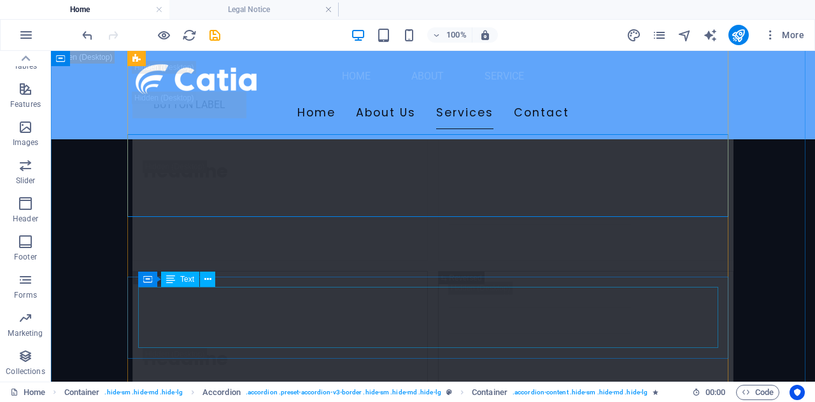
scroll to position [12096, 0]
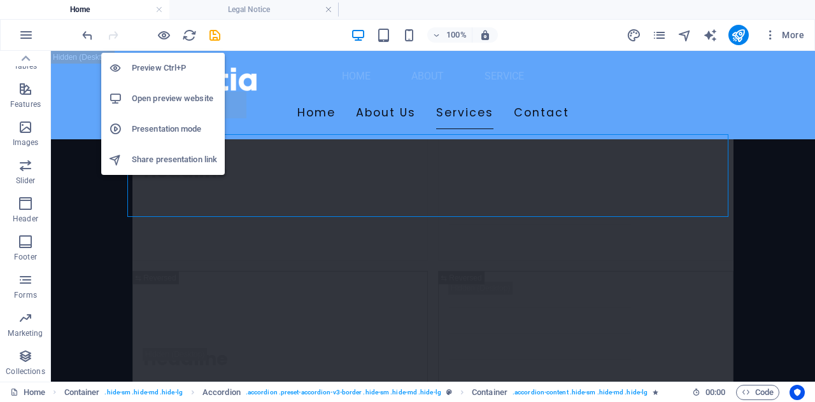
click at [167, 104] on h6 "Open preview website" at bounding box center [174, 98] width 85 height 15
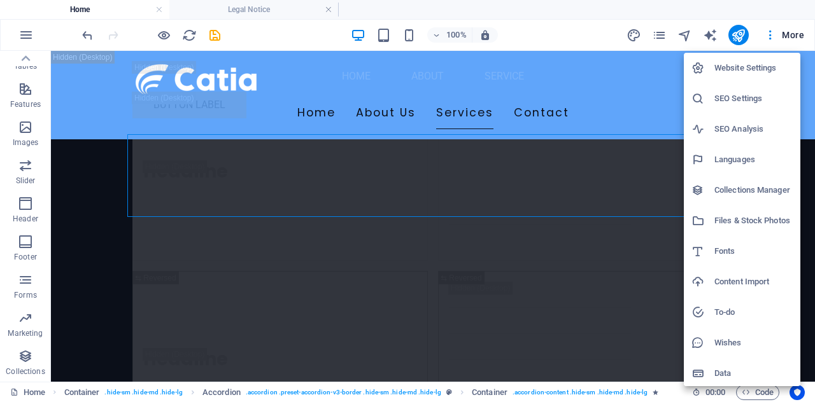
click at [28, 31] on div at bounding box center [407, 201] width 815 height 402
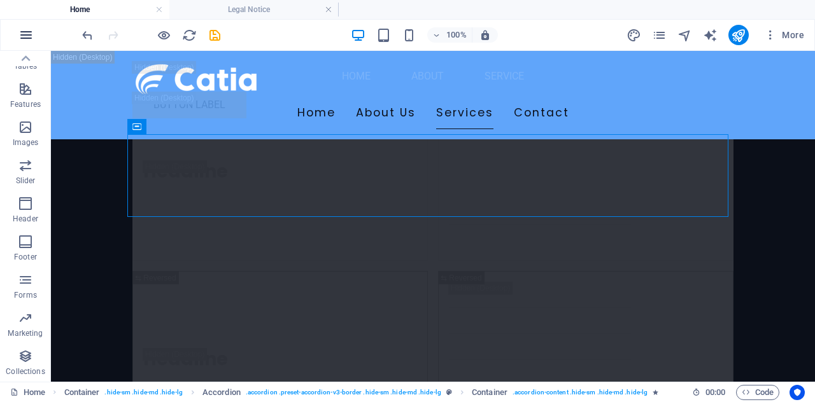
click at [24, 28] on icon "button" at bounding box center [25, 34] width 15 height 15
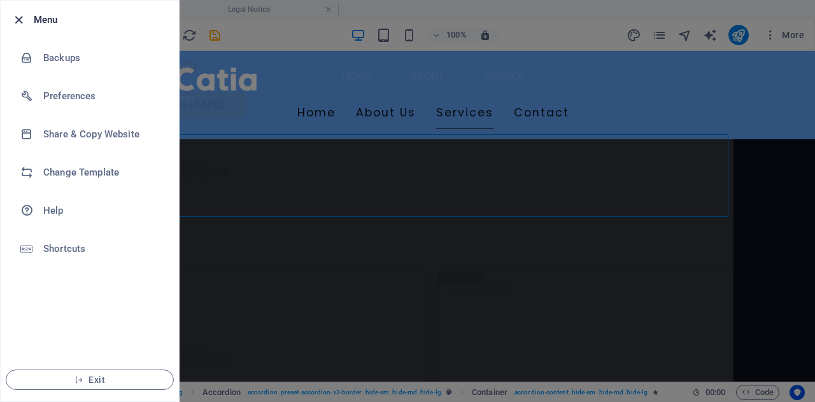
click at [24, 17] on icon "button" at bounding box center [18, 20] width 15 height 15
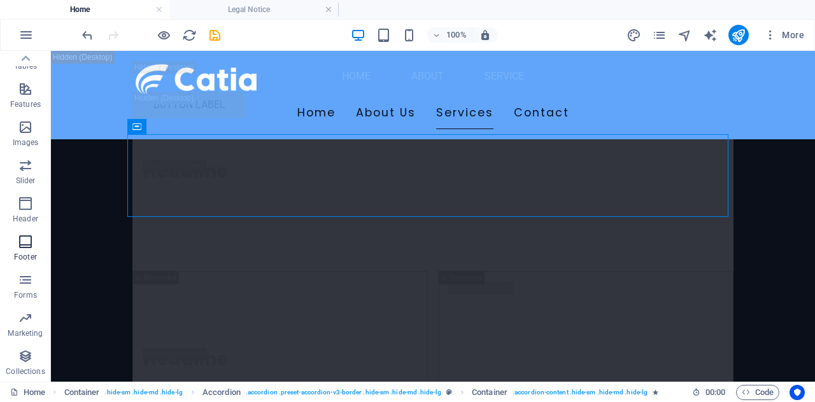
click at [27, 252] on p "Footer" at bounding box center [25, 257] width 23 height 10
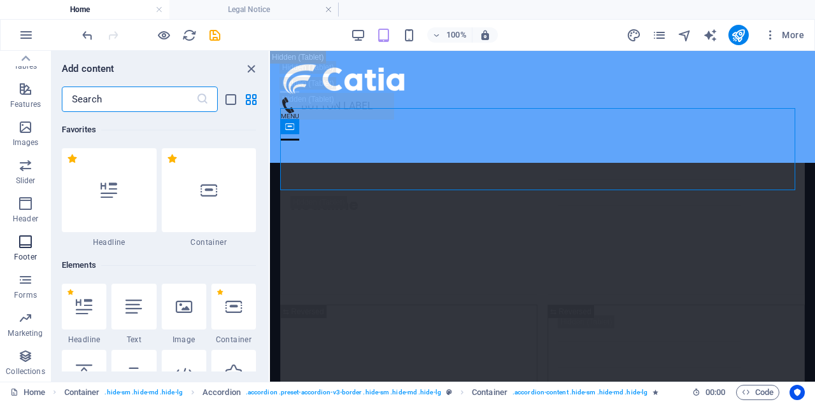
scroll to position [8425, 0]
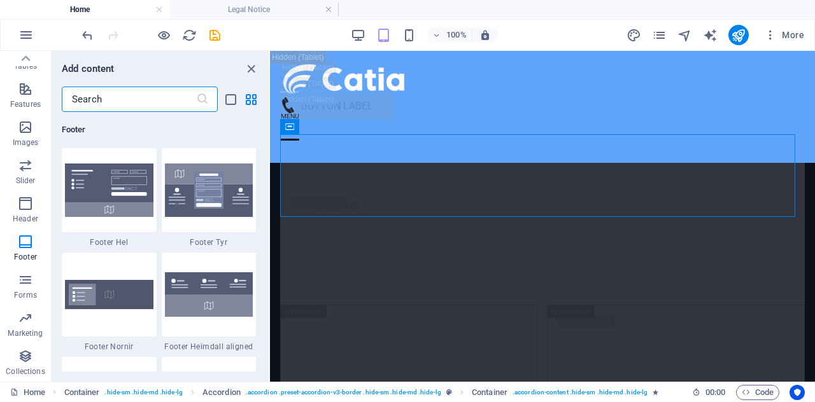
click at [138, 97] on input "text" at bounding box center [129, 99] width 134 height 25
click at [108, 60] on div "Add content ​ Favorites 1 Star Headline 1 Star Container Elements 1 Star Headli…" at bounding box center [160, 216] width 217 height 331
click at [127, 90] on input "text" at bounding box center [129, 99] width 134 height 25
click at [229, 100] on icon "list-view" at bounding box center [230, 99] width 15 height 15
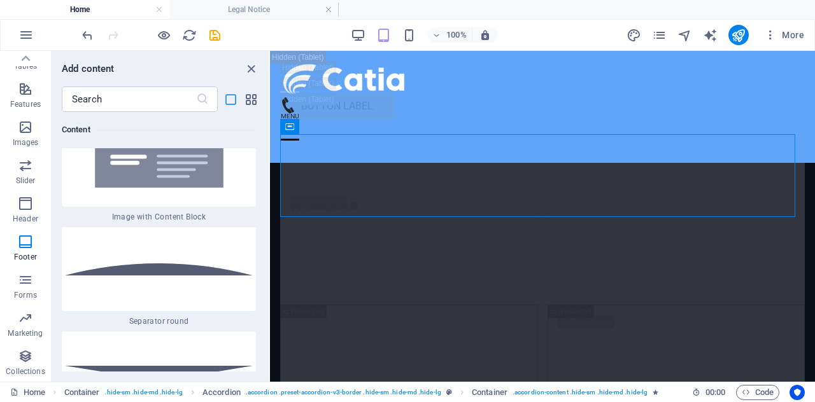
scroll to position [19568, 0]
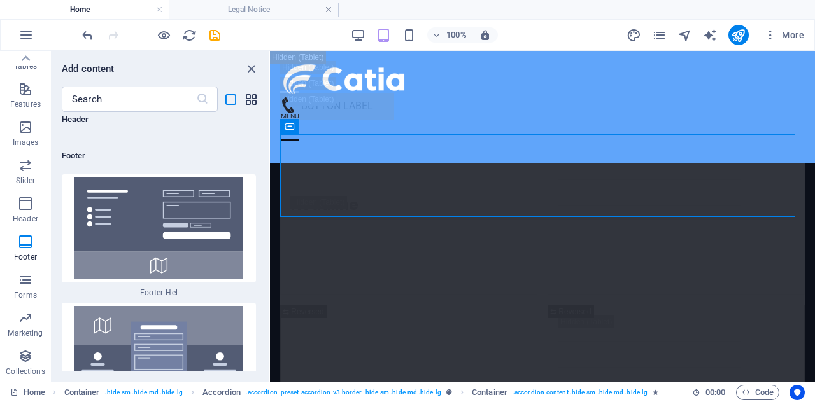
click at [250, 99] on icon "grid-view" at bounding box center [251, 99] width 15 height 15
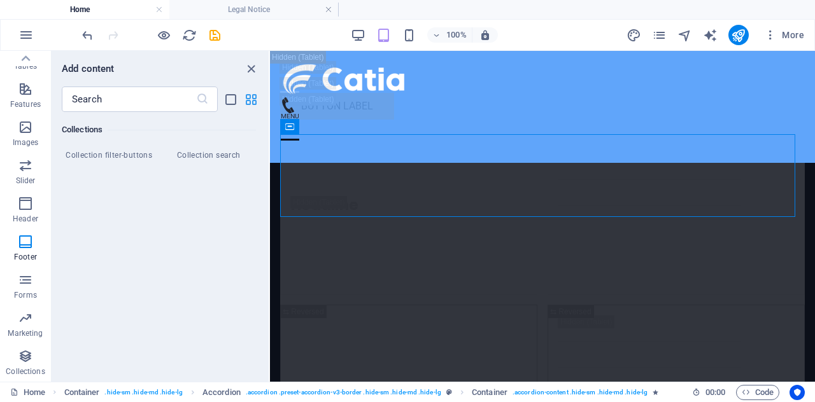
scroll to position [8425, 0]
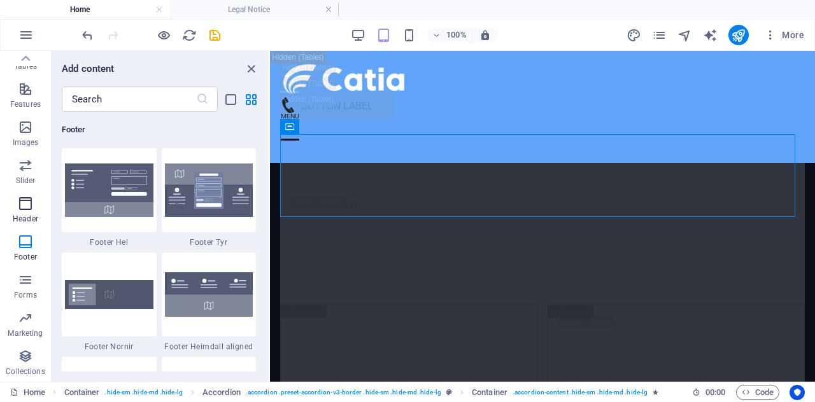
click at [31, 216] on p "Header" at bounding box center [25, 219] width 25 height 10
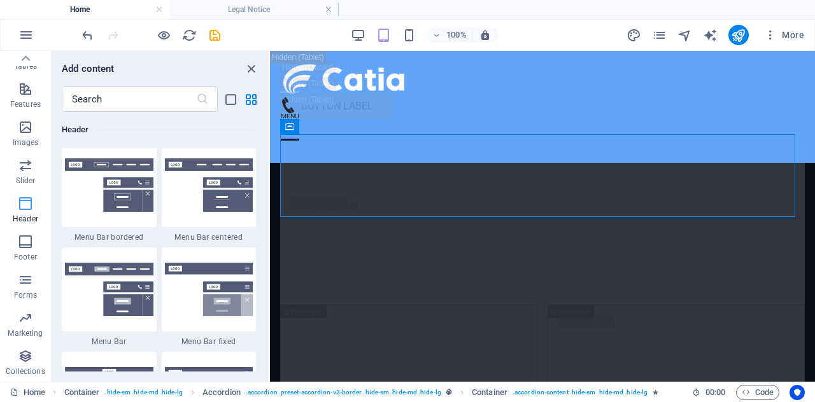
scroll to position [7663, 0]
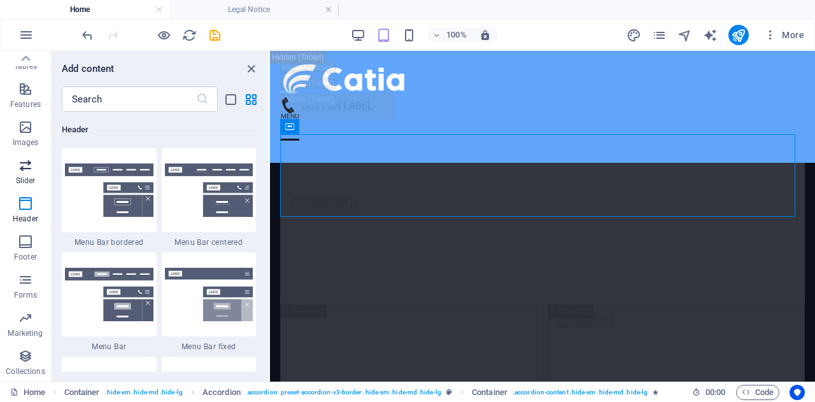
click at [23, 161] on icon "button" at bounding box center [25, 165] width 15 height 15
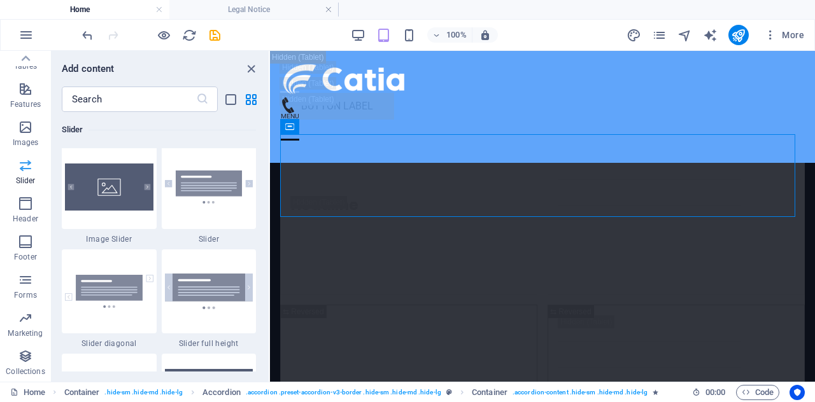
scroll to position [7214, 0]
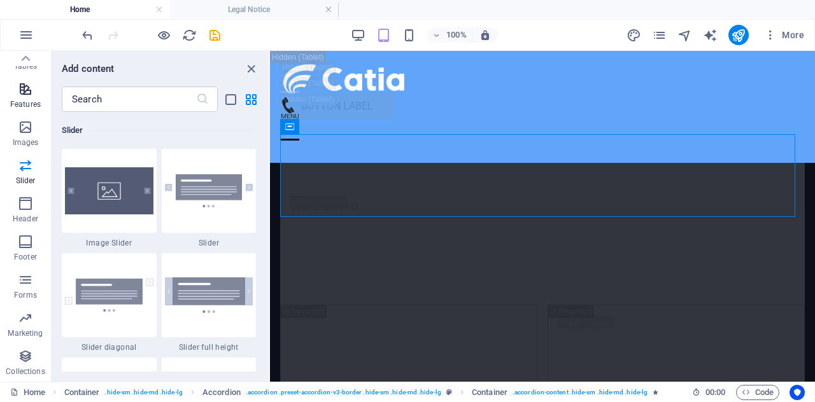
click at [20, 110] on span "Features" at bounding box center [25, 96] width 51 height 31
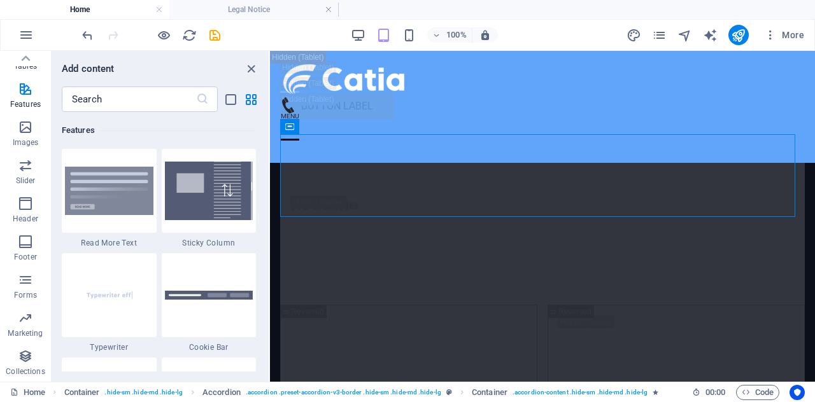
click at [23, 73] on span "Tables" at bounding box center [25, 58] width 51 height 31
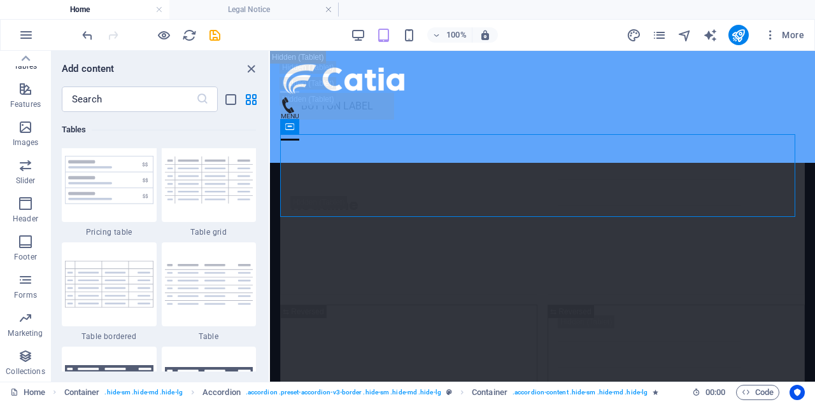
scroll to position [4407, 0]
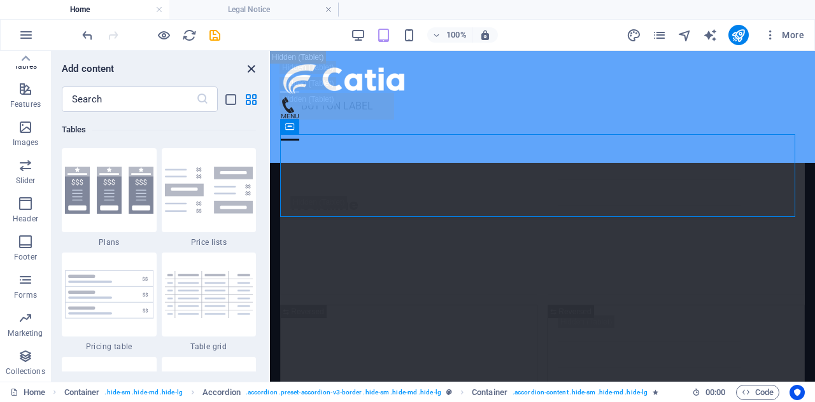
click at [244, 68] on icon "close panel" at bounding box center [251, 69] width 15 height 15
click at [470, 68] on nav "Home About Service" at bounding box center [542, 90] width 545 height 79
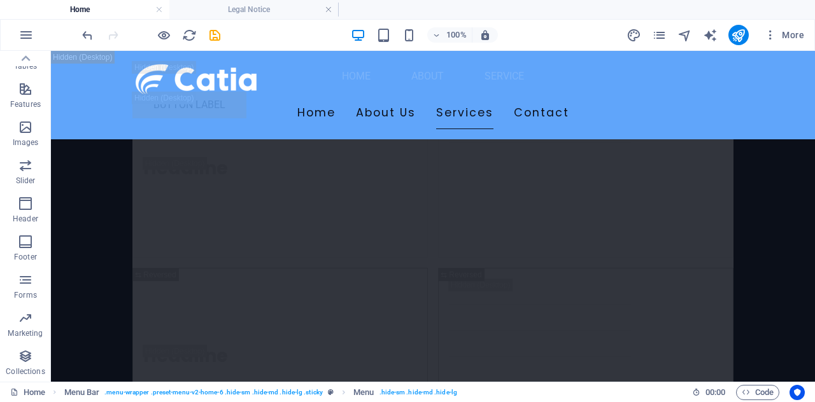
scroll to position [16900, 0]
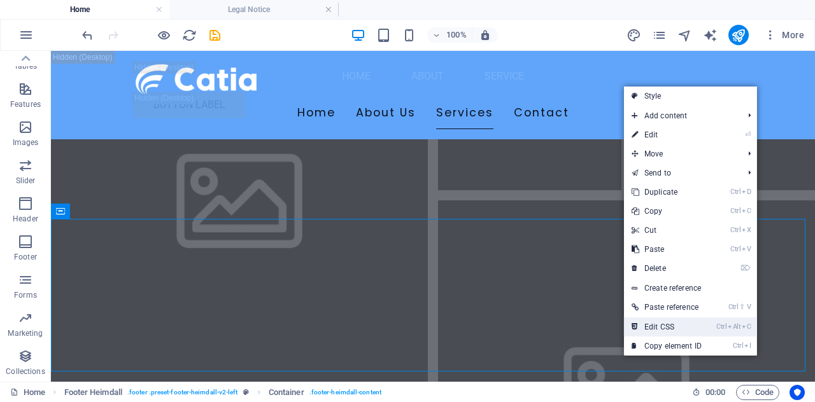
click at [686, 327] on link "Ctrl Alt C Edit CSS" at bounding box center [666, 327] width 85 height 19
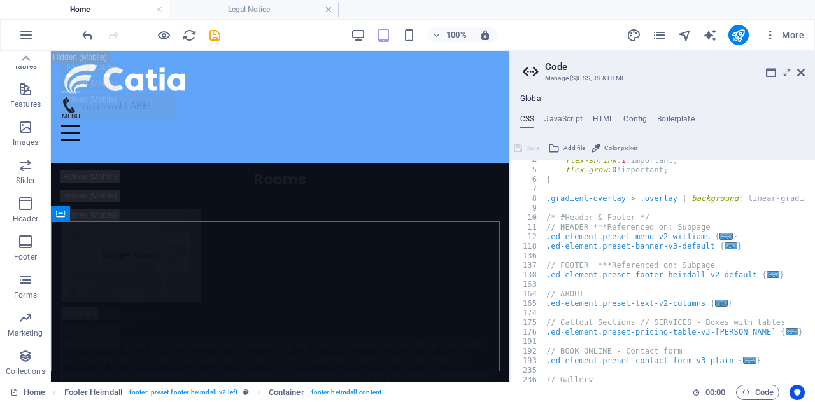
scroll to position [32, 0]
drag, startPoint x: 518, startPoint y: 106, endPoint x: 675, endPoint y: 186, distance: 175.9
click at [675, 186] on div "Global CSS JavaScript HTML Config Boilerplate /* Custom */ 4 5 6 7 8 9 10 11 12…" at bounding box center [662, 238] width 305 height 288
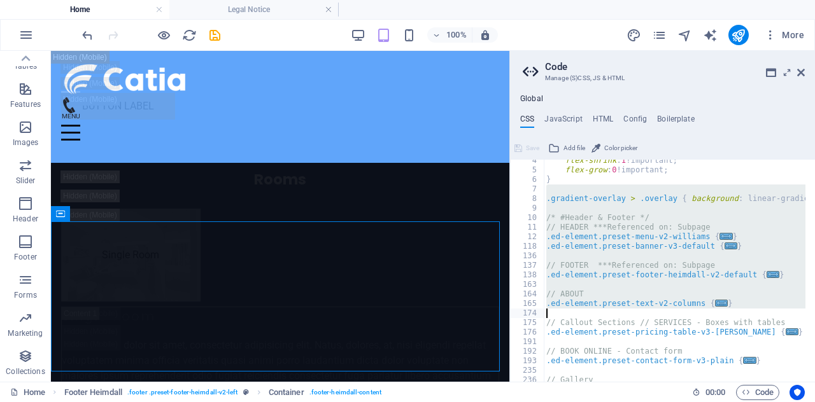
drag, startPoint x: 546, startPoint y: 187, endPoint x: 719, endPoint y: 312, distance: 213.7
click at [719, 312] on div "flex-shrink : 1 !important; flex-grow : 0 !important; } .gradient-overlay > .ov…" at bounding box center [805, 272] width 524 height 232
type textarea "}"
click at [570, 115] on h4 "JavaScript" at bounding box center [563, 122] width 38 height 14
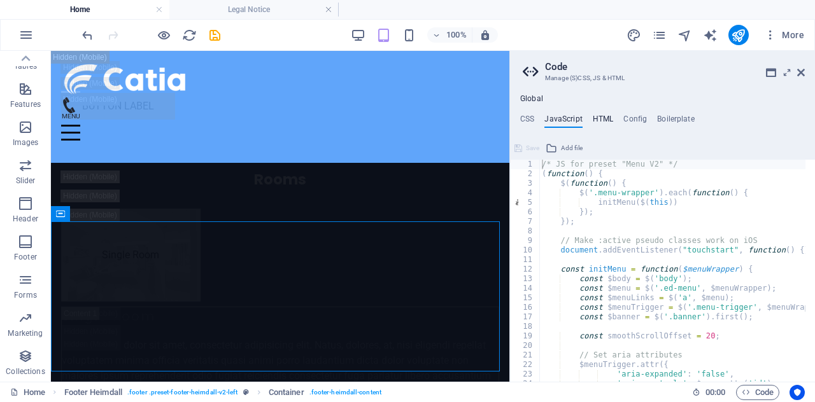
click at [602, 118] on h4 "HTML" at bounding box center [602, 122] width 21 height 14
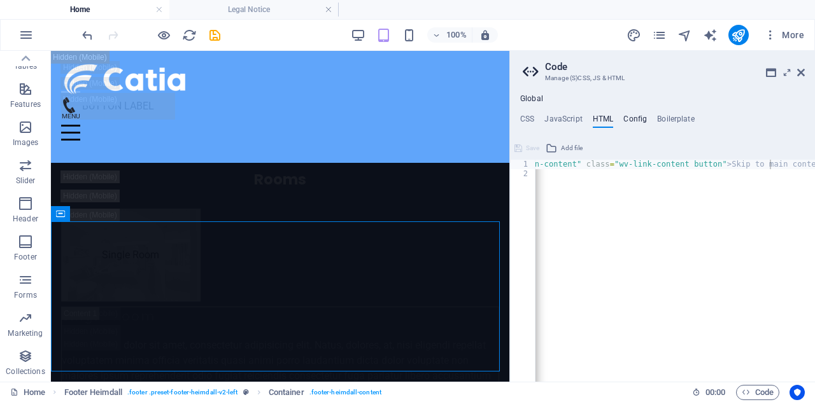
click at [642, 118] on h4 "Config" at bounding box center [635, 122] width 24 height 14
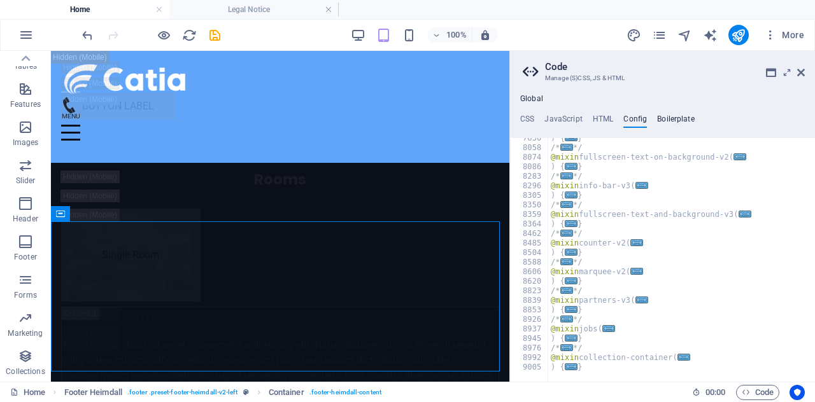
click at [668, 116] on h4 "Boilerplate" at bounding box center [676, 122] width 38 height 14
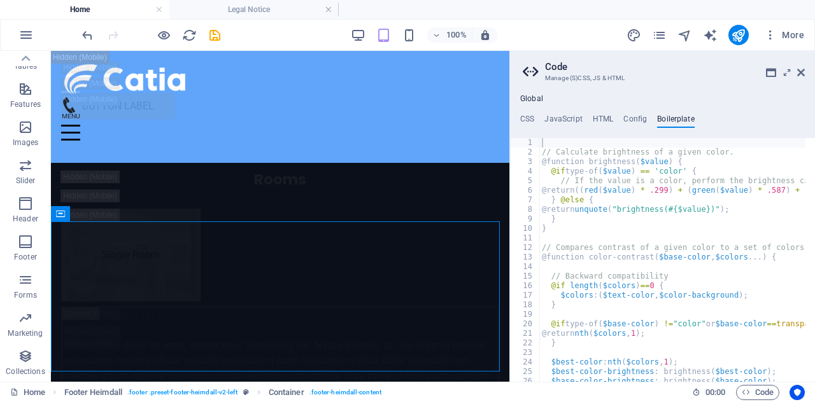
drag, startPoint x: 814, startPoint y: 141, endPoint x: 753, endPoint y: 95, distance: 76.4
click at [753, 95] on ul "Global" at bounding box center [662, 99] width 305 height 10
drag, startPoint x: 814, startPoint y: 133, endPoint x: 814, endPoint y: 146, distance: 13.4
click at [814, 146] on div "CSS JavaScript HTML Config Boilerplate } 4 5 6 7 8 9 10 11 12 118 136 137 138 1…" at bounding box center [662, 248] width 305 height 267
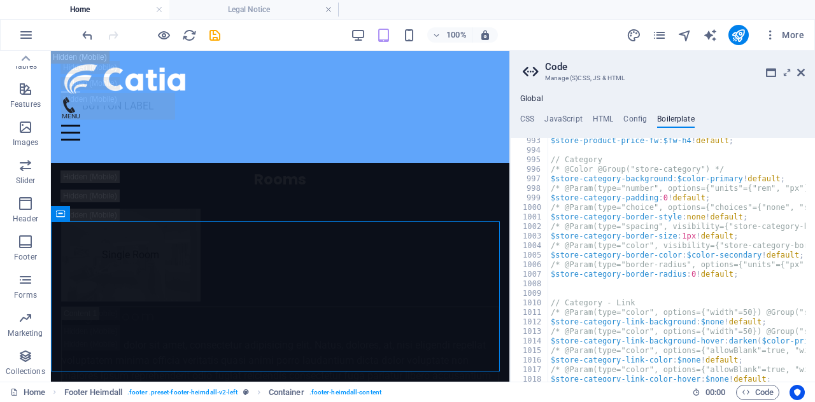
scroll to position [0, 0]
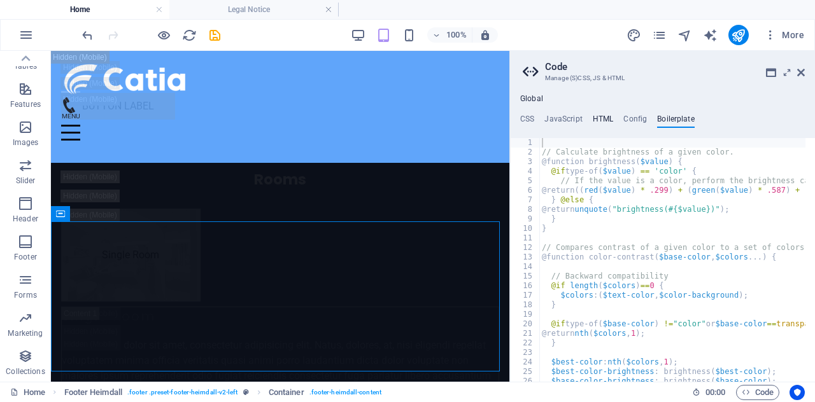
click at [603, 119] on h4 "HTML" at bounding box center [602, 122] width 21 height 14
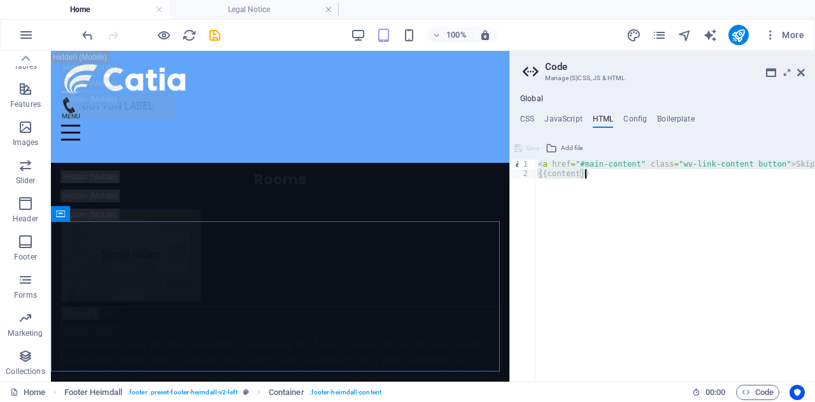
drag, startPoint x: 536, startPoint y: 165, endPoint x: 775, endPoint y: 192, distance: 240.8
click at [775, 192] on div "< a href = "#main-content" class = "wv-link-content button" > Skip to main cont…" at bounding box center [707, 276] width 344 height 232
type textarea "<a href="#main-content" class="wv-link-content button">Skip to main content</a>…"
click at [678, 117] on h4 "Boilerplate" at bounding box center [676, 122] width 38 height 14
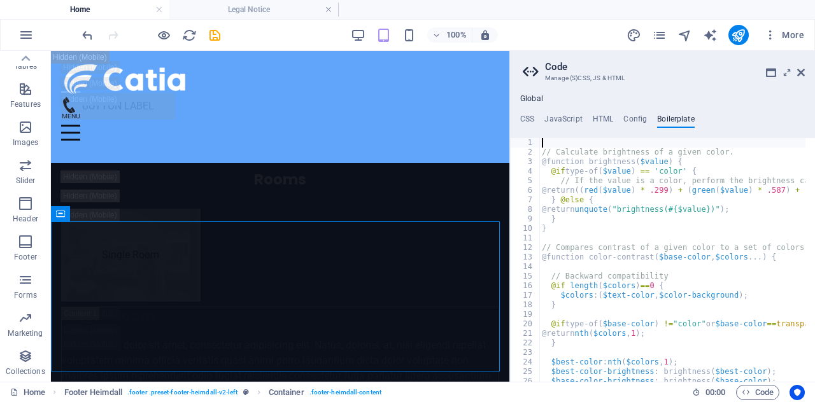
drag, startPoint x: 539, startPoint y: 141, endPoint x: 814, endPoint y: 402, distance: 379.4
click at [814, 402] on html "[DOMAIN_NAME] Home Legal Notice Favorites Elements Columns Content Boxes Accord…" at bounding box center [407, 201] width 815 height 402
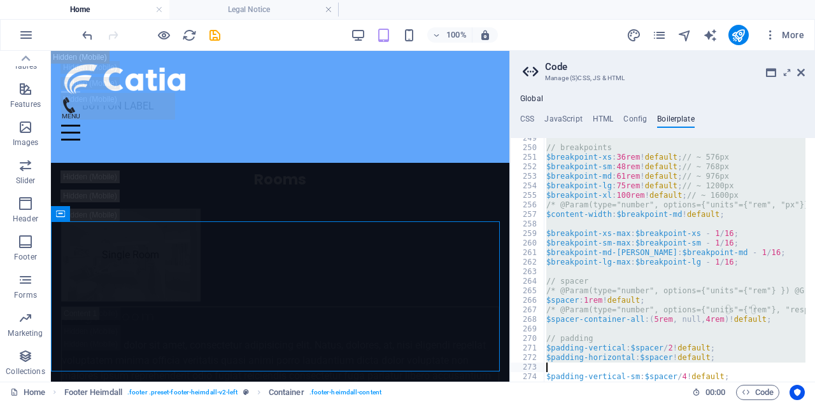
drag, startPoint x: 545, startPoint y: 141, endPoint x: 754, endPoint y: 400, distance: 333.5
click at [754, 382] on div "Home Legal Notice Favorites Elements Columns Content Boxes Accordion Tables Fea…" at bounding box center [407, 216] width 815 height 331
type textarea "$padding-horizontal-lg: $spacer/4 * 5 !default;"
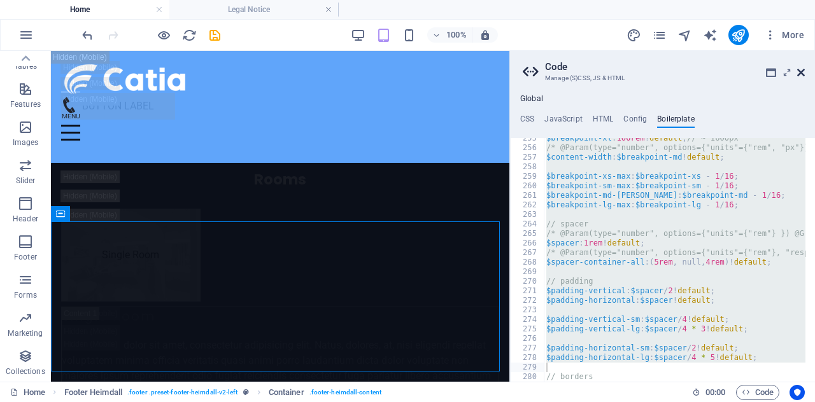
click at [799, 74] on icon at bounding box center [801, 72] width 8 height 10
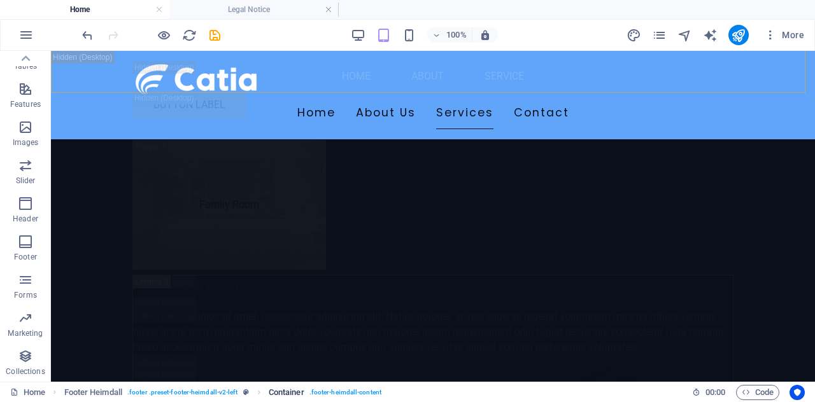
click at [331, 390] on span ". footer-heimdall-content" at bounding box center [345, 392] width 72 height 15
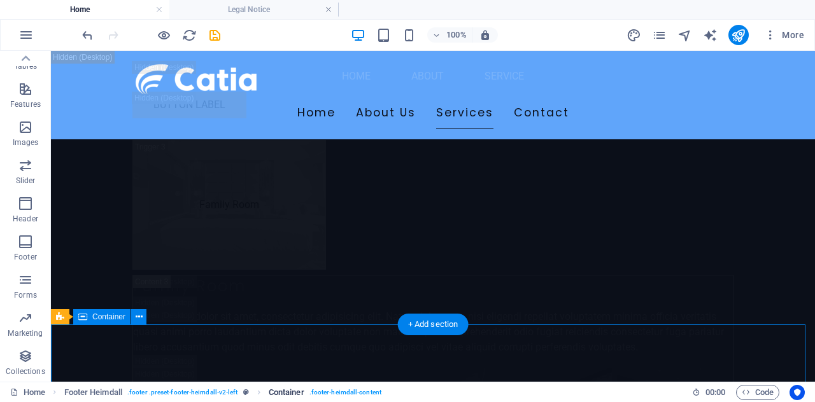
click at [344, 393] on span ". footer-heimdall-content" at bounding box center [345, 392] width 72 height 15
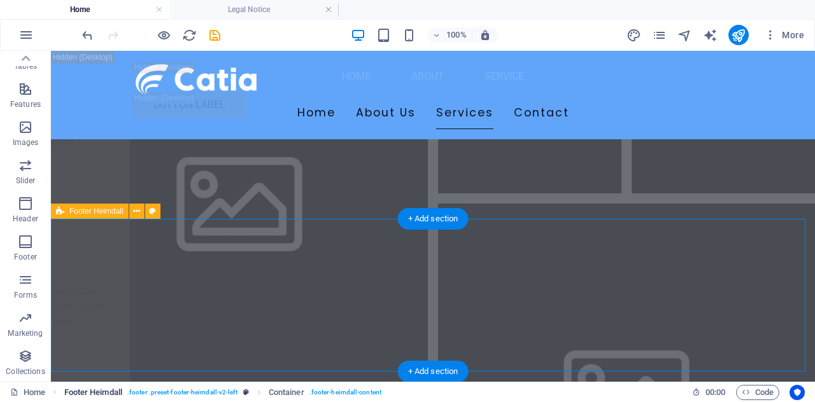
click at [200, 388] on span ". footer .preset-footer-heimdall-v2-left" at bounding box center [182, 392] width 111 height 15
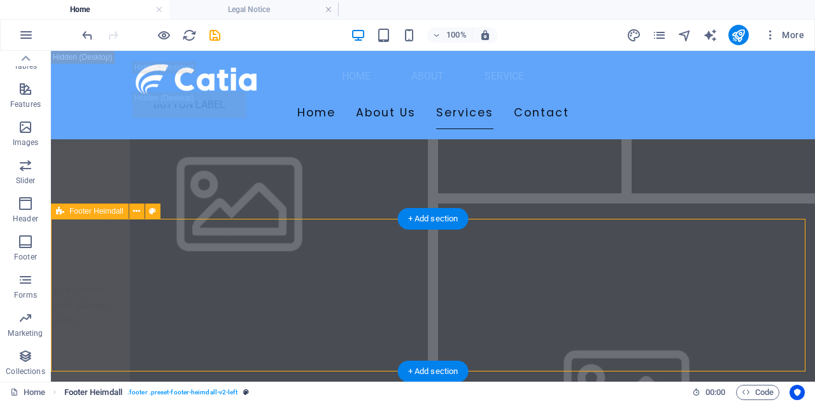
click at [200, 388] on span ". footer .preset-footer-heimdall-v2-left" at bounding box center [182, 392] width 111 height 15
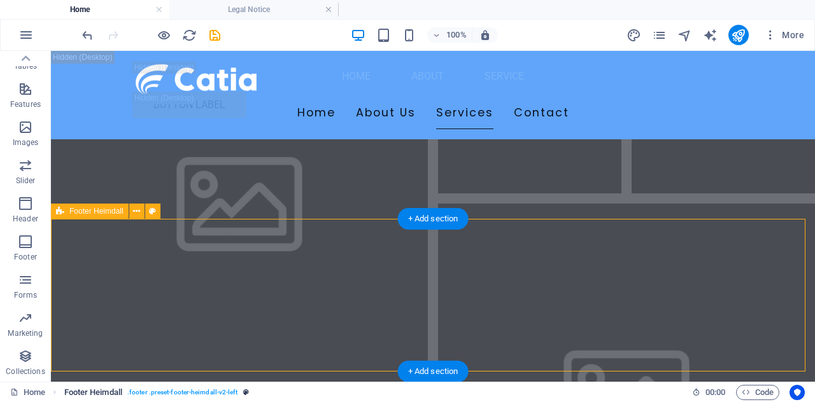
click at [183, 388] on span ". footer .preset-footer-heimdall-v2-left" at bounding box center [182, 392] width 111 height 15
click at [194, 393] on span ". footer .preset-footer-heimdall-v2-left" at bounding box center [182, 392] width 111 height 15
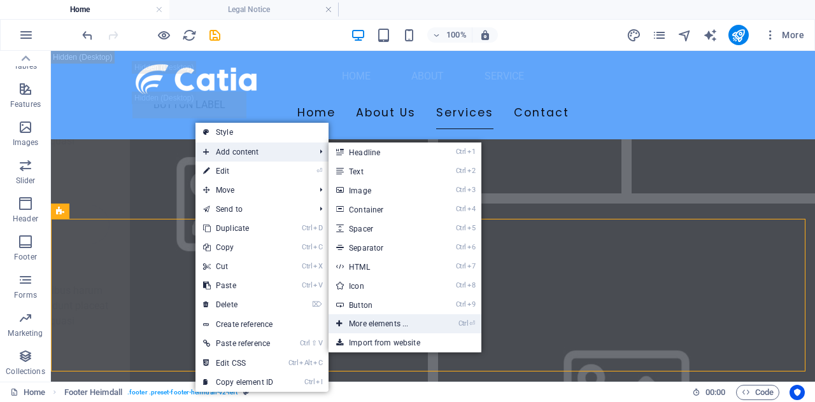
click at [401, 328] on link "Ctrl ⏎ More elements ..." at bounding box center [380, 323] width 105 height 19
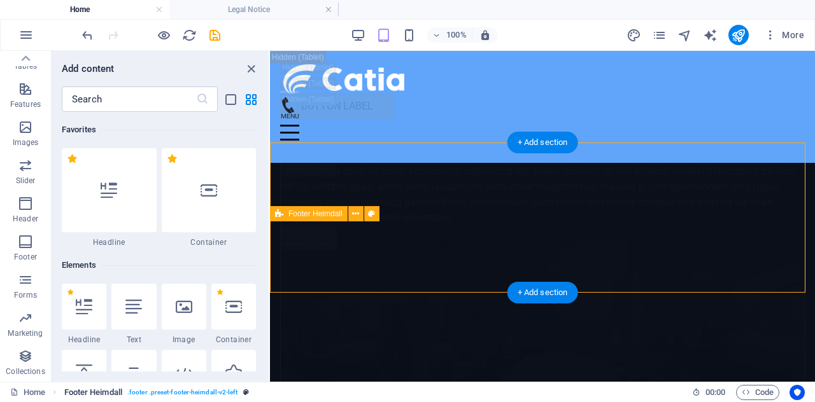
scroll to position [136, 0]
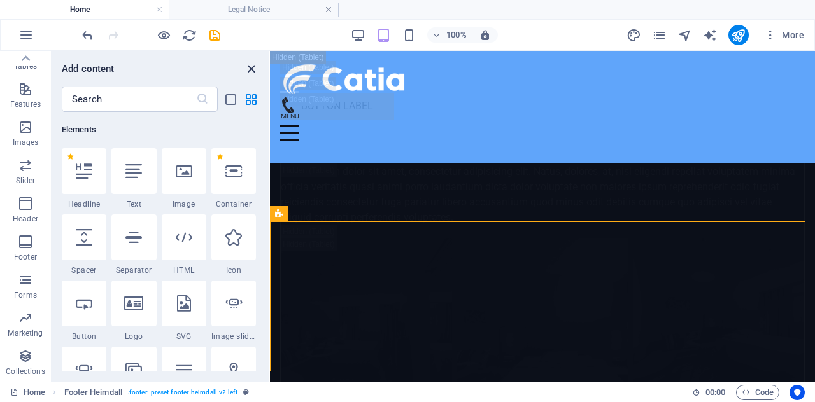
click at [254, 74] on icon "close panel" at bounding box center [251, 69] width 15 height 15
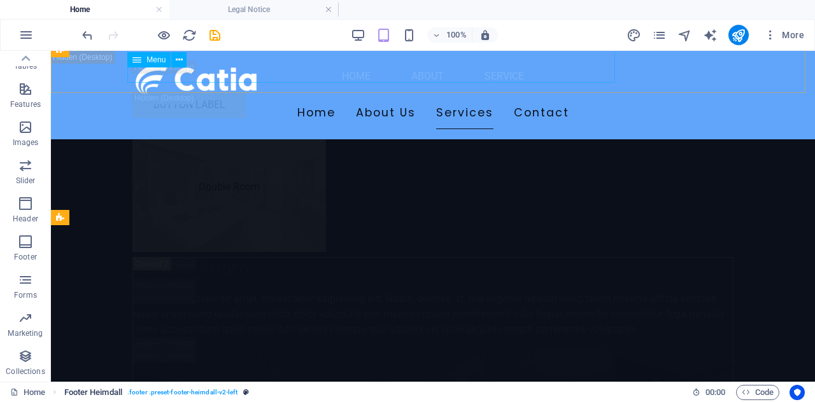
scroll to position [16900, 0]
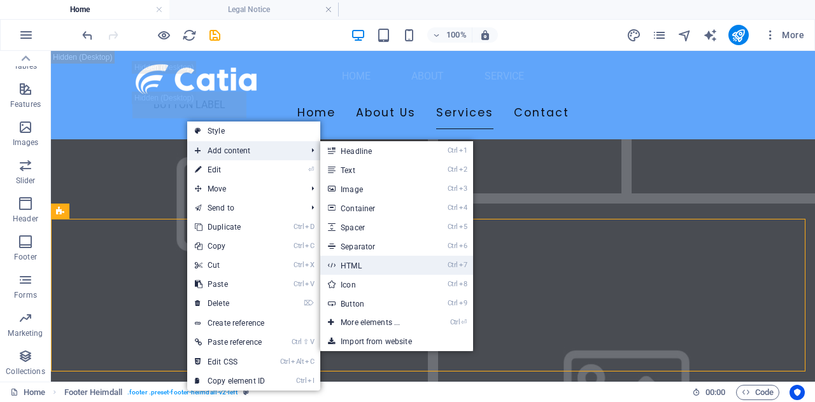
click at [375, 263] on link "Ctrl 7 HTML" at bounding box center [372, 265] width 105 height 19
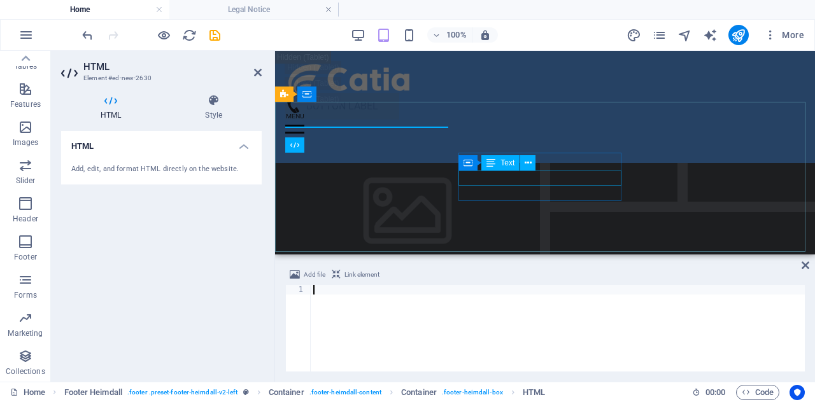
scroll to position [18776, 0]
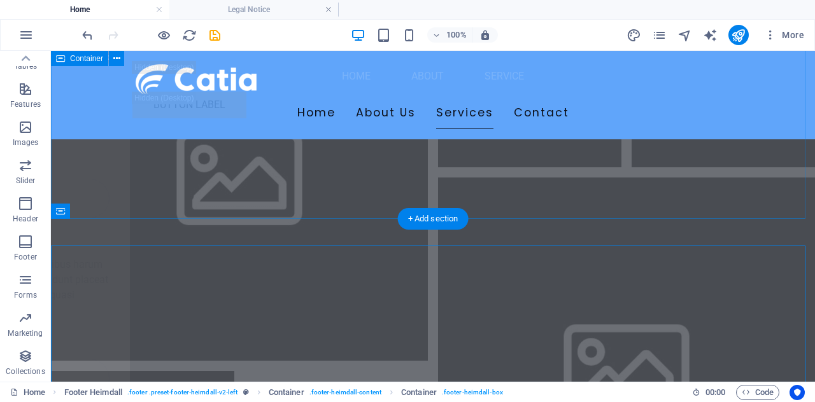
scroll to position [16900, 0]
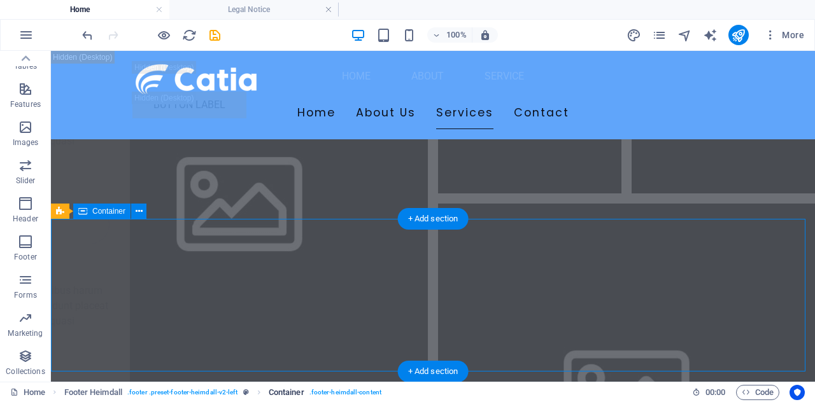
click at [349, 392] on span ". footer-heimdall-content" at bounding box center [345, 392] width 72 height 15
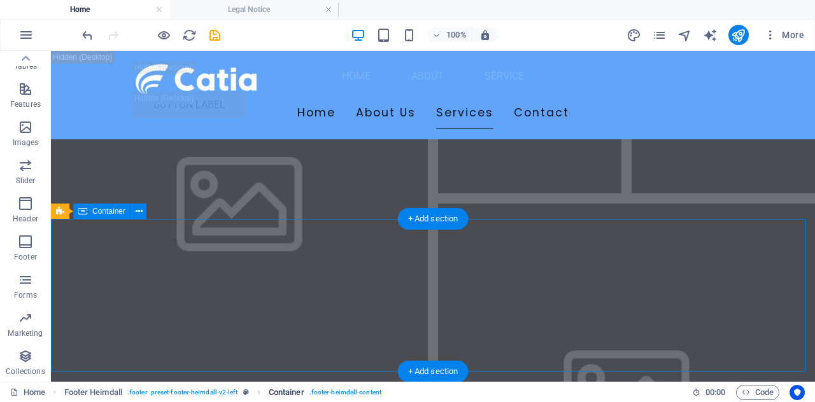
click at [349, 392] on span ". footer-heimdall-content" at bounding box center [345, 392] width 72 height 15
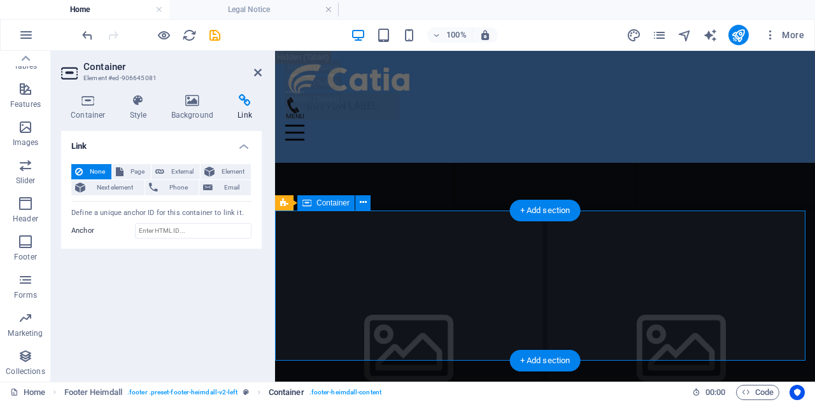
scroll to position [18956, 0]
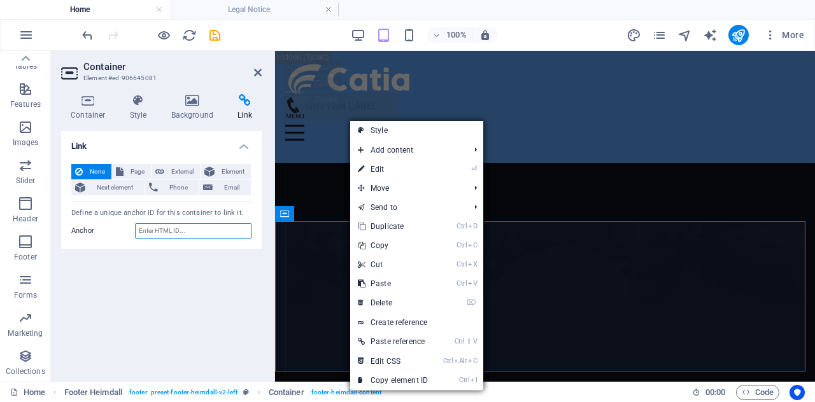
click at [181, 230] on input "Anchor" at bounding box center [193, 230] width 116 height 15
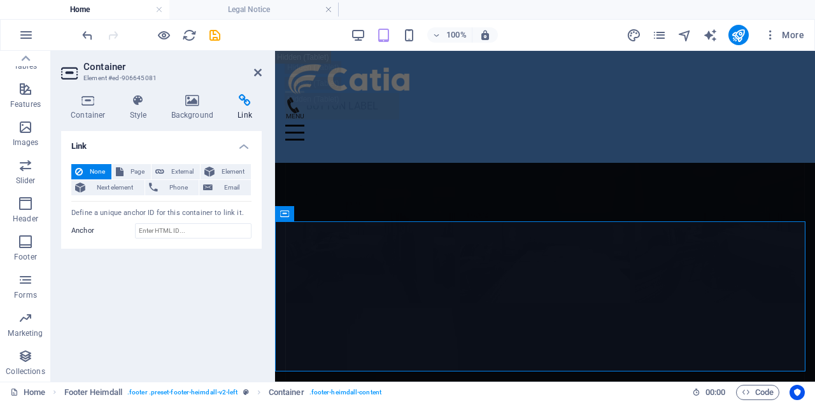
click at [246, 108] on h4 "Link" at bounding box center [245, 107] width 34 height 27
click at [143, 97] on icon at bounding box center [138, 100] width 36 height 13
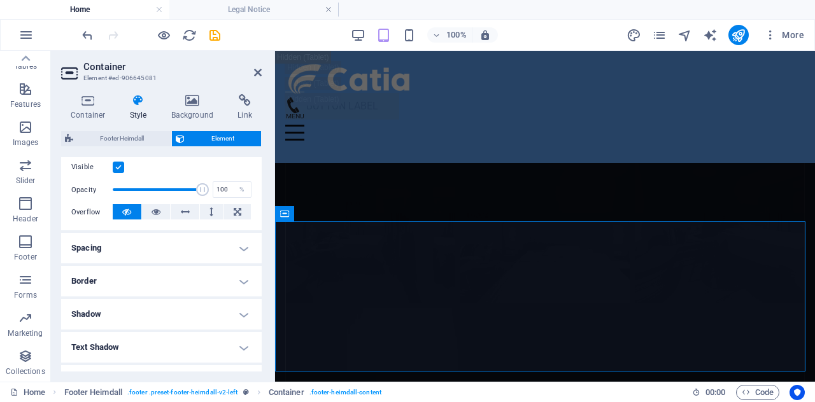
scroll to position [0, 0]
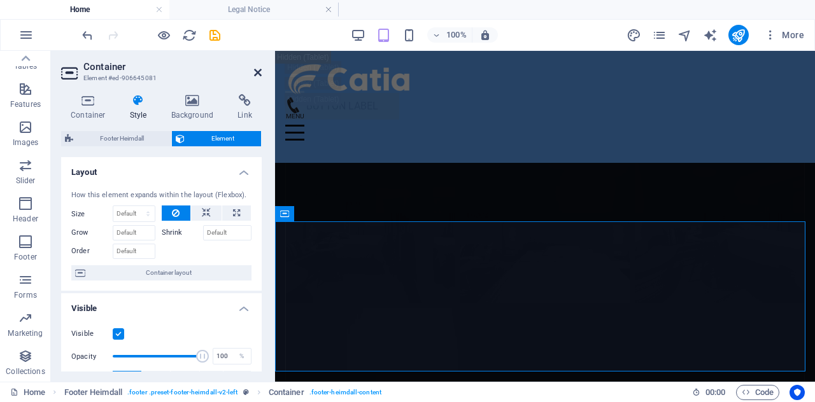
click at [257, 71] on icon at bounding box center [258, 72] width 8 height 10
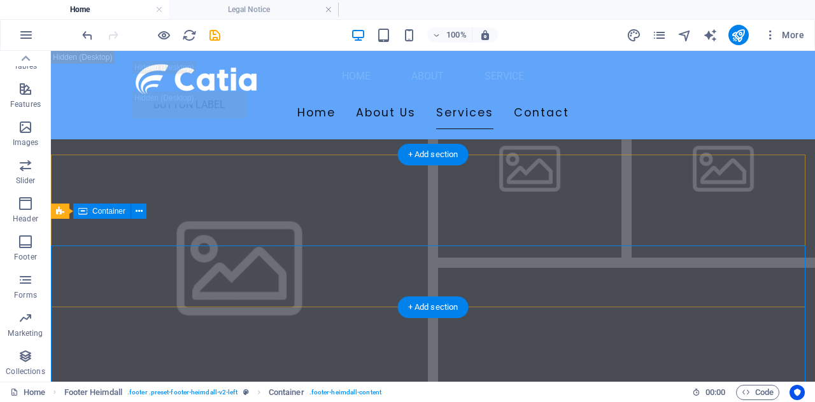
scroll to position [16900, 0]
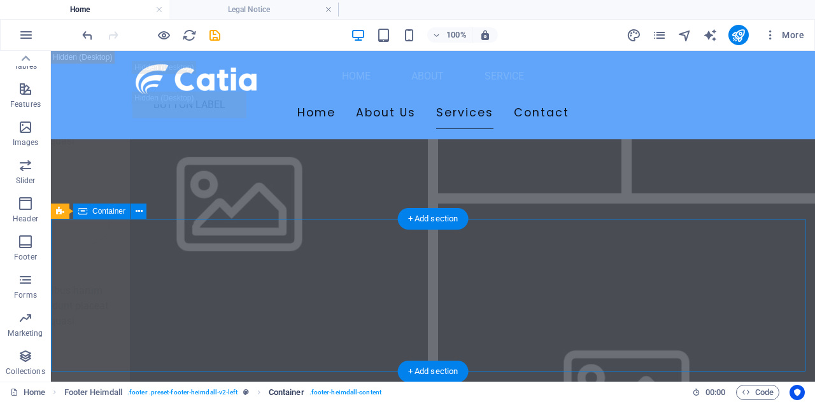
click at [329, 386] on span ". footer-heimdall-content" at bounding box center [345, 392] width 72 height 15
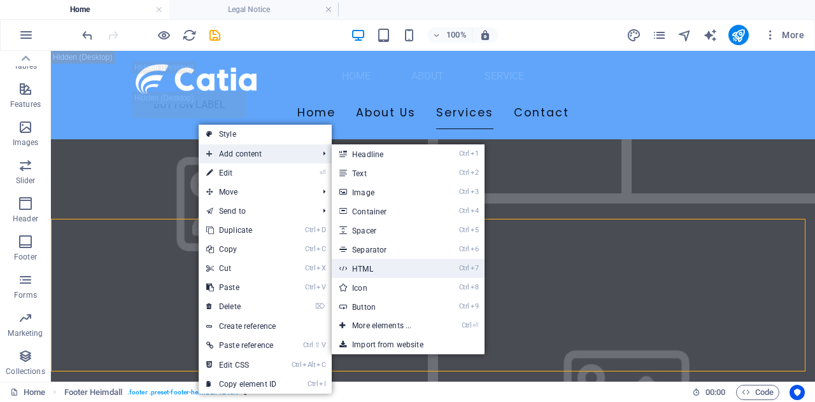
click at [386, 269] on link "Ctrl 7 HTML" at bounding box center [384, 268] width 105 height 19
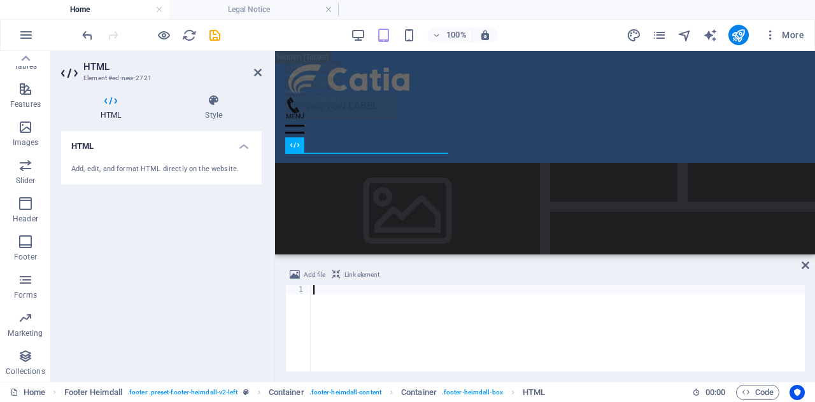
scroll to position [18776, 0]
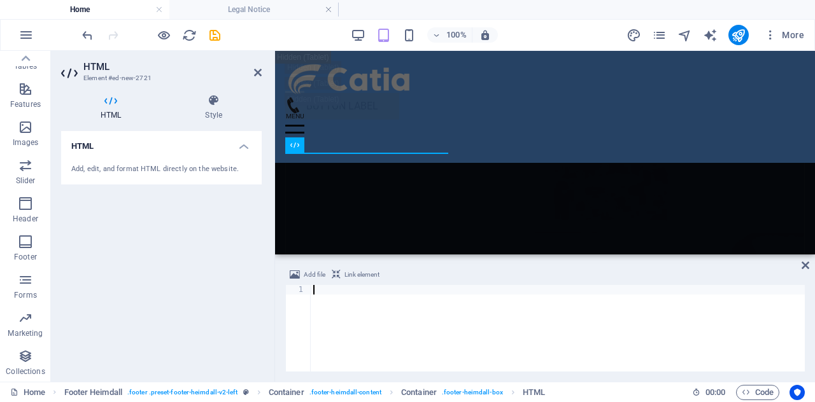
paste textarea "<!--End of [DOMAIN_NAME] Script-->"
type textarea "<!--End of [DOMAIN_NAME] Script-->"
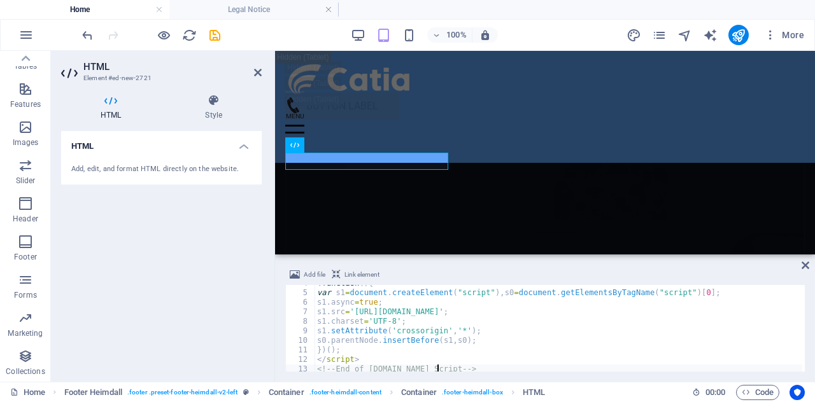
scroll to position [38, 0]
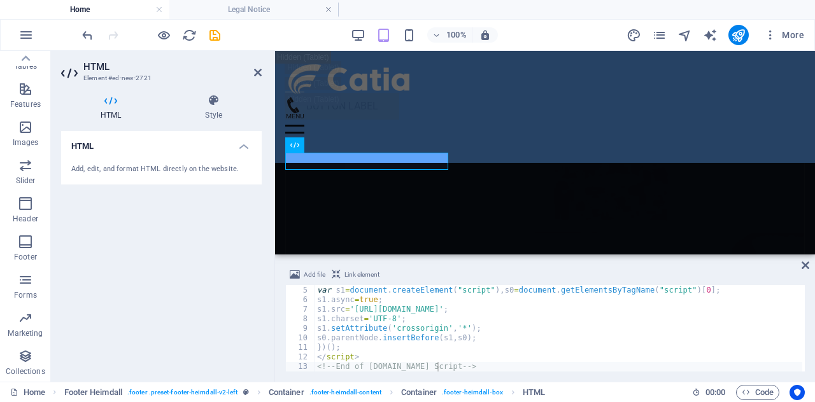
click at [346, 274] on span "Link element" at bounding box center [361, 274] width 35 height 15
click at [354, 276] on span "Link element" at bounding box center [361, 274] width 35 height 15
drag, startPoint x: 388, startPoint y: 159, endPoint x: 756, endPoint y: 139, distance: 369.0
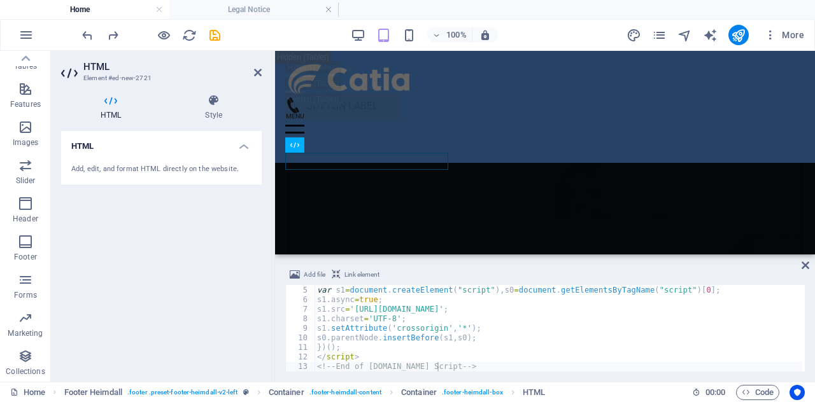
click at [349, 272] on span "Link element" at bounding box center [361, 274] width 35 height 15
click at [218, 32] on icon "save" at bounding box center [214, 35] width 15 height 15
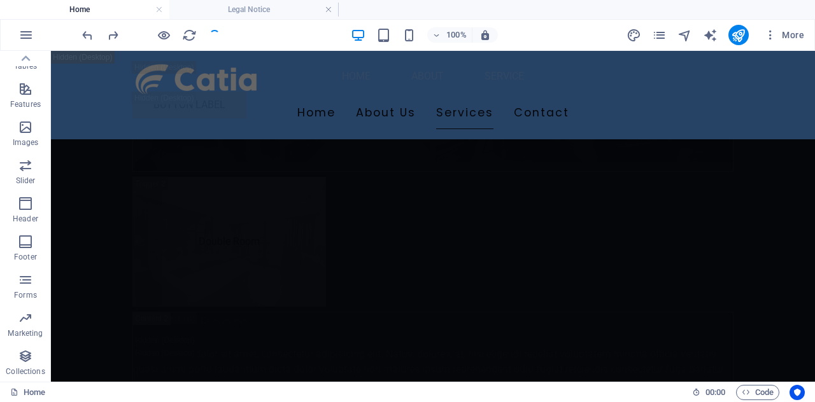
scroll to position [16917, 0]
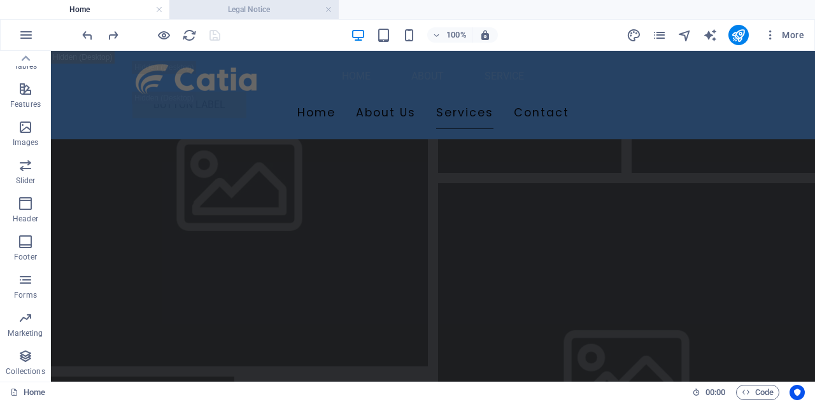
click at [291, 9] on h4 "Legal Notice" at bounding box center [253, 10] width 169 height 14
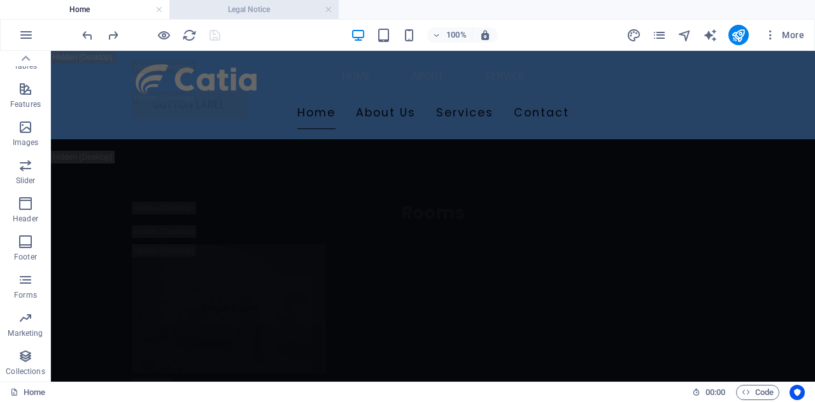
scroll to position [0, 0]
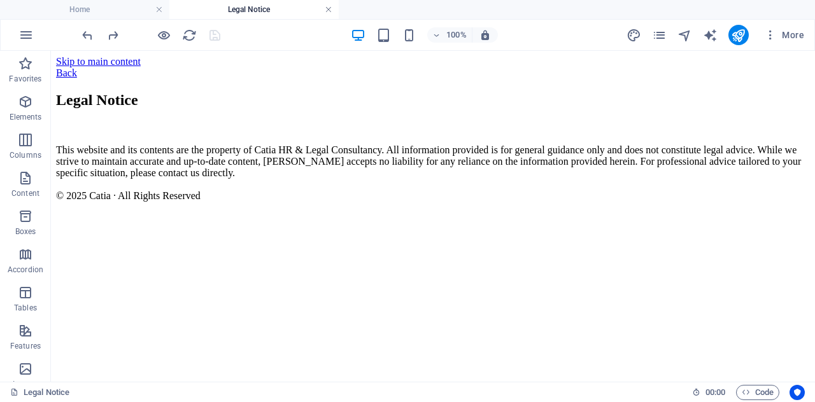
click at [326, 10] on link at bounding box center [329, 10] width 8 height 12
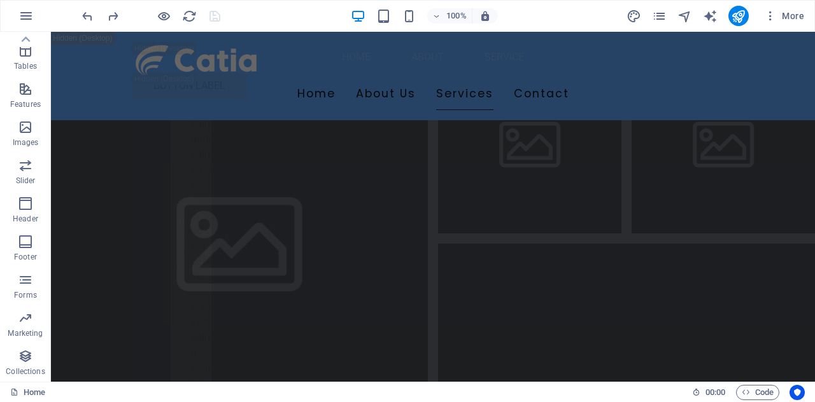
scroll to position [16758, 0]
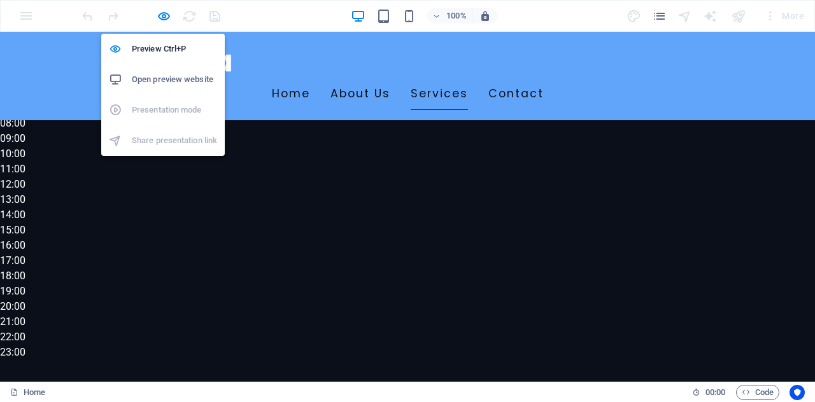
scroll to position [1030, 0]
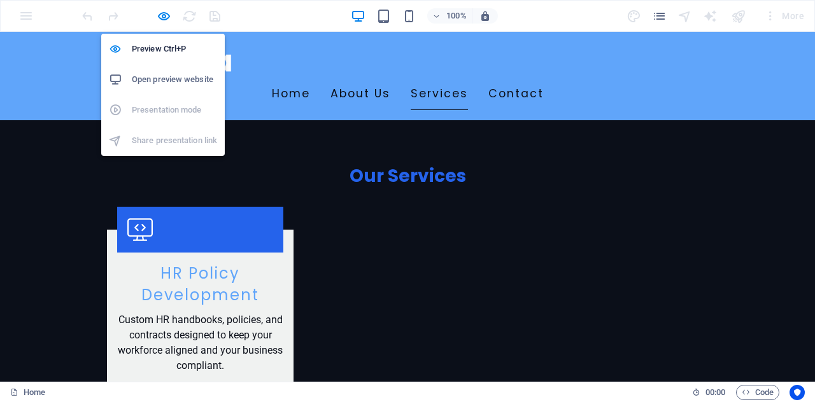
click at [179, 76] on h6 "Open preview website" at bounding box center [174, 79] width 85 height 15
